Goal: Navigation & Orientation: Find specific page/section

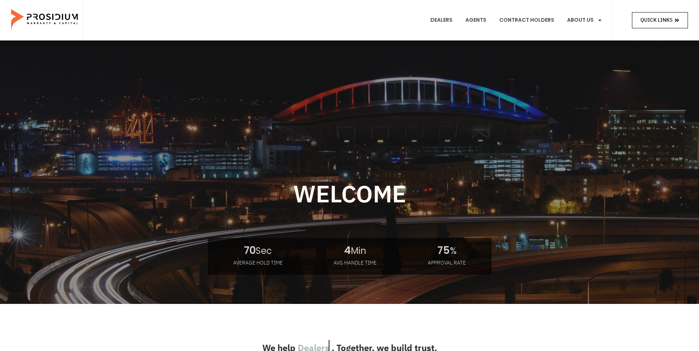
click at [655, 22] on span "Quick Links" at bounding box center [656, 19] width 32 height 9
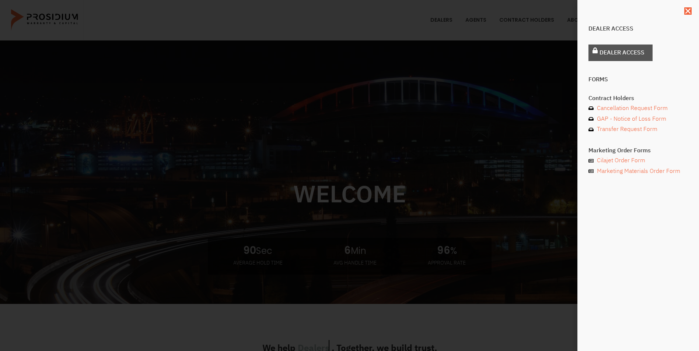
click at [638, 54] on span "Dealer Access" at bounding box center [621, 53] width 45 height 11
click at [527, 24] on div "Dealer Access Dealer Access Forms Contract Holders Cancellation Request Form GA…" at bounding box center [349, 175] width 699 height 351
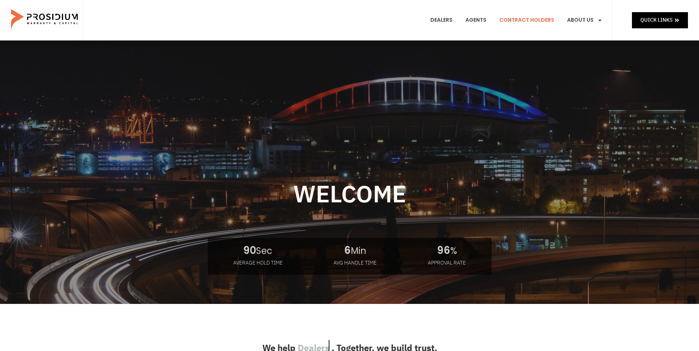
click at [528, 22] on link "Contract Holders" at bounding box center [527, 20] width 66 height 27
